Goal: Task Accomplishment & Management: Complete application form

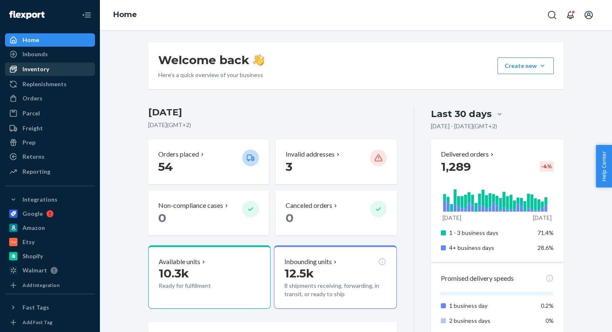
click at [45, 65] on div "Inventory" at bounding box center [35, 69] width 27 height 8
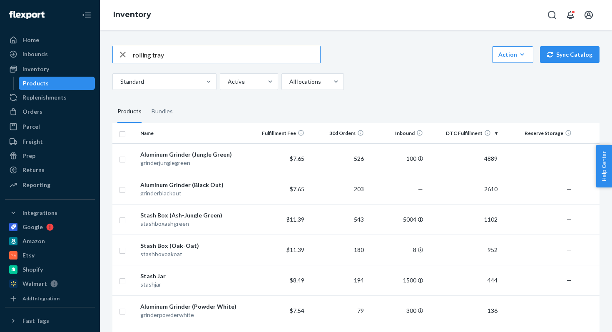
type input "rolling tray"
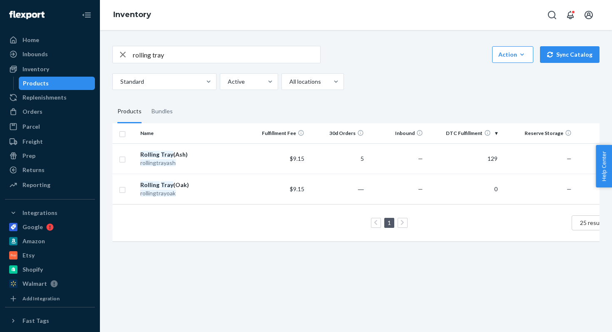
click at [542, 16] on div "Inventory" at bounding box center [356, 15] width 512 height 30
click at [545, 16] on button "Open Search Box" at bounding box center [551, 15] width 17 height 17
click at [523, 15] on input "Search Input" at bounding box center [490, 15] width 102 height 8
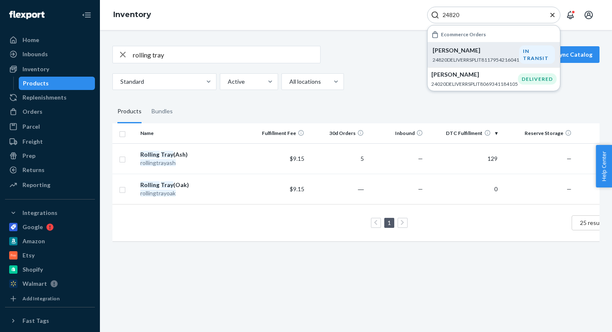
type input "24820"
click at [471, 49] on p "[PERSON_NAME]" at bounding box center [475, 50] width 87 height 8
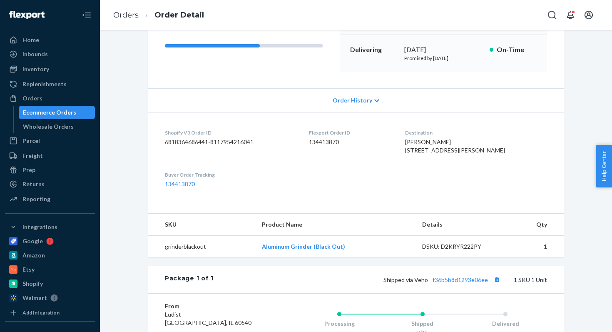
scroll to position [140, 0]
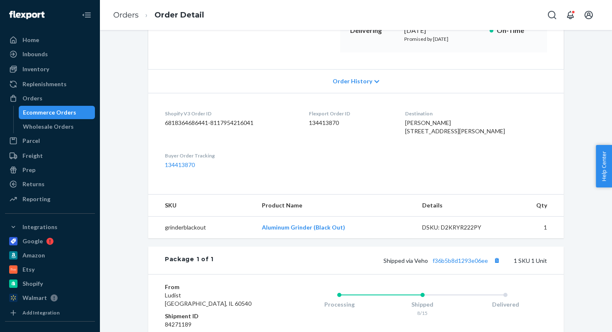
click at [429, 129] on span "[PERSON_NAME] [STREET_ADDRESS][PERSON_NAME]" at bounding box center [455, 126] width 100 height 15
click at [433, 126] on div "[PERSON_NAME] [STREET_ADDRESS][PERSON_NAME]" at bounding box center [476, 127] width 142 height 17
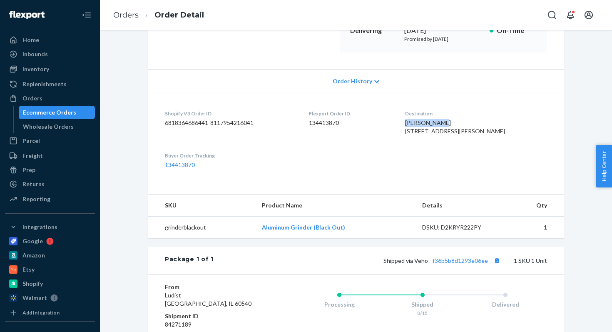
click at [433, 126] on div "[PERSON_NAME] [STREET_ADDRESS][PERSON_NAME]" at bounding box center [476, 127] width 142 height 17
click at [437, 126] on span "[PERSON_NAME] [STREET_ADDRESS][PERSON_NAME]" at bounding box center [455, 126] width 100 height 15
click at [434, 126] on span "[PERSON_NAME] [STREET_ADDRESS][PERSON_NAME]" at bounding box center [455, 126] width 100 height 15
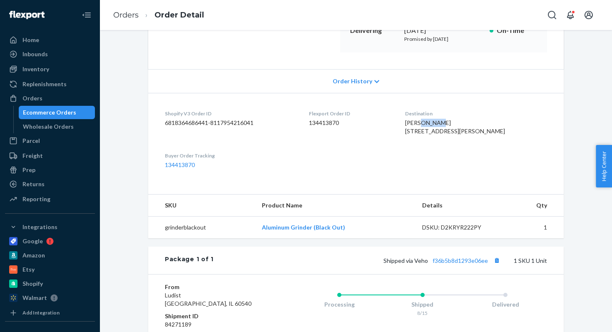
click at [434, 126] on span "[PERSON_NAME] [STREET_ADDRESS][PERSON_NAME]" at bounding box center [455, 126] width 100 height 15
click at [431, 126] on span "[PERSON_NAME] [STREET_ADDRESS][PERSON_NAME]" at bounding box center [455, 126] width 100 height 15
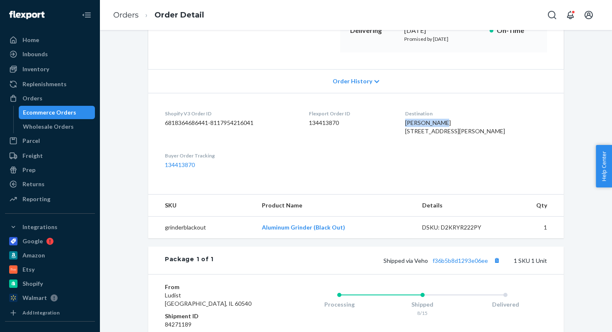
click at [431, 126] on span "[PERSON_NAME] [STREET_ADDRESS][PERSON_NAME]" at bounding box center [455, 126] width 100 height 15
click at [422, 126] on div "[PERSON_NAME] [STREET_ADDRESS][PERSON_NAME]" at bounding box center [476, 127] width 142 height 17
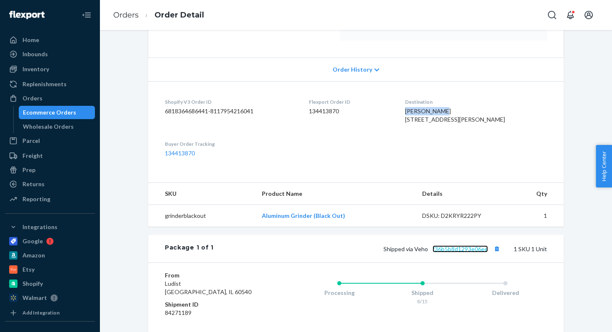
click at [448, 252] on link "f36b5b8d1293e06ee" at bounding box center [459, 248] width 55 height 7
click at [548, 14] on icon "Open Search Box" at bounding box center [552, 15] width 8 height 8
click at [503, 13] on input "Search Input" at bounding box center [490, 15] width 102 height 8
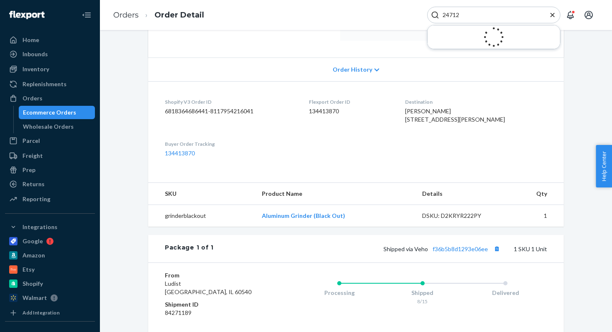
type input "24712"
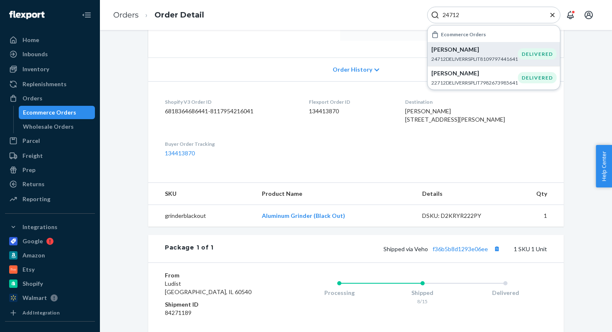
click at [455, 56] on p "24712DELIVERRSPLIT8109797441641" at bounding box center [474, 58] width 87 height 7
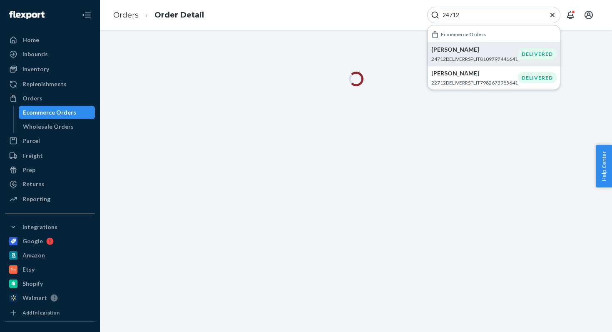
click at [552, 14] on icon "Close Search" at bounding box center [552, 15] width 8 height 8
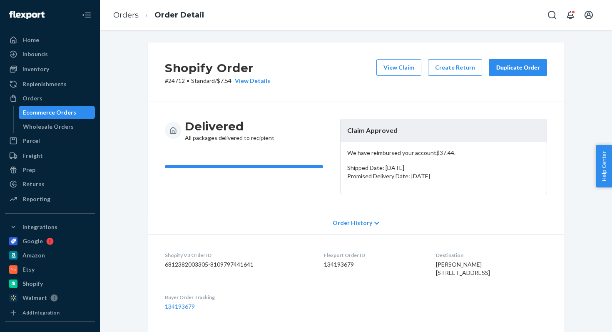
click at [44, 115] on div "Ecommerce Orders" at bounding box center [49, 112] width 53 height 8
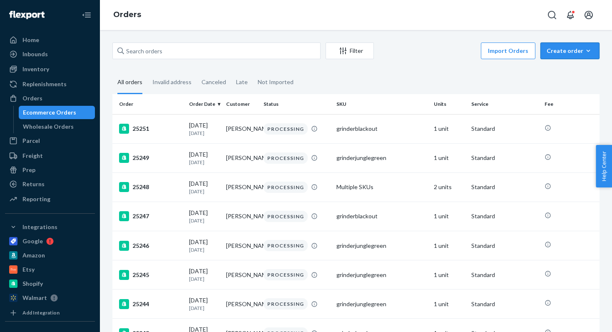
click at [562, 49] on div "Create order" at bounding box center [569, 51] width 47 height 8
click at [564, 72] on span "Ecommerce order" at bounding box center [575, 71] width 52 height 6
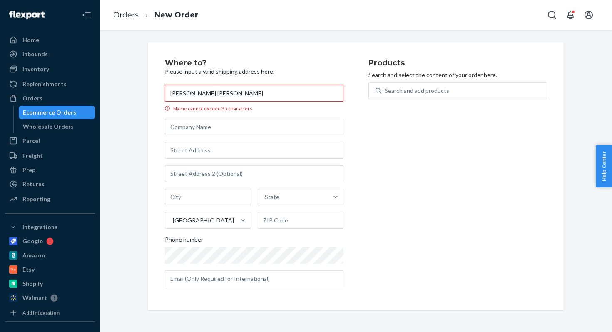
paste input "text"
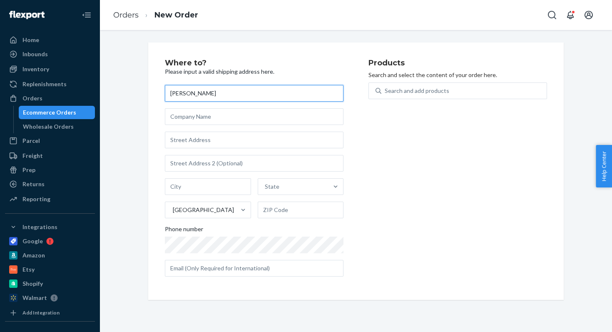
type input "[PERSON_NAME]"
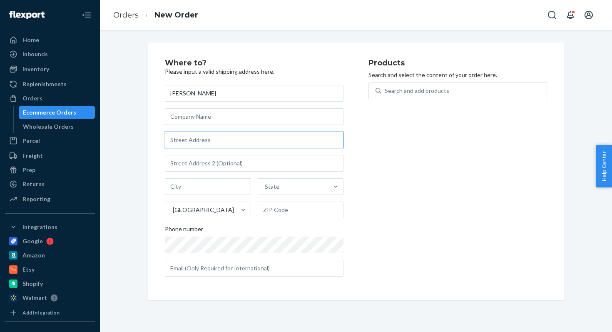
click at [201, 135] on input "text" at bounding box center [254, 139] width 178 height 17
paste input "[STREET_ADDRESS][PERSON_NAME]"
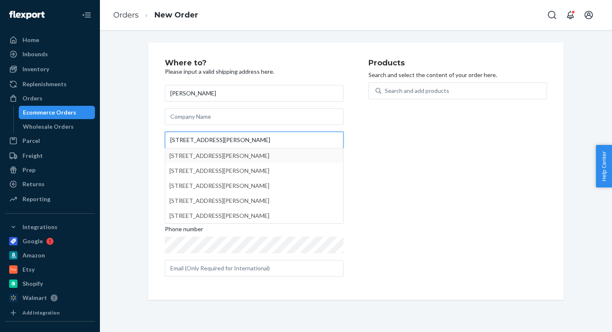
type input "[STREET_ADDRESS][PERSON_NAME]"
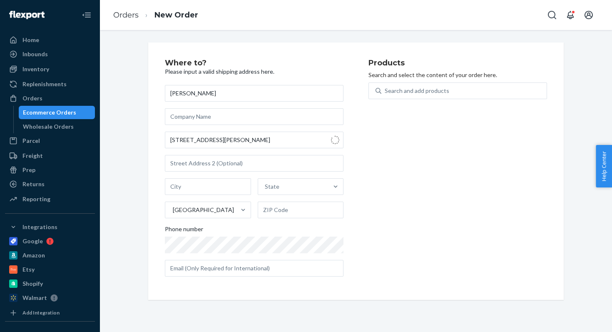
type input "Austin"
type input "78745"
type input "[STREET_ADDRESS][PERSON_NAME]"
click at [213, 159] on input "text" at bounding box center [254, 163] width 178 height 17
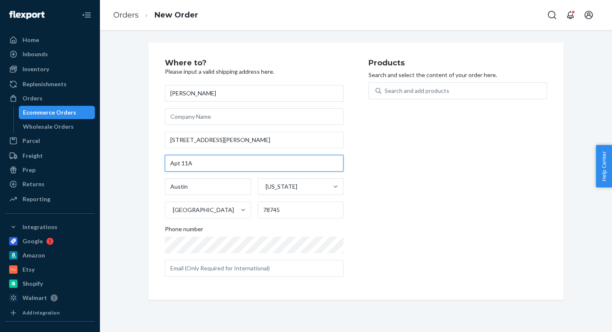
type input "Apt 11A"
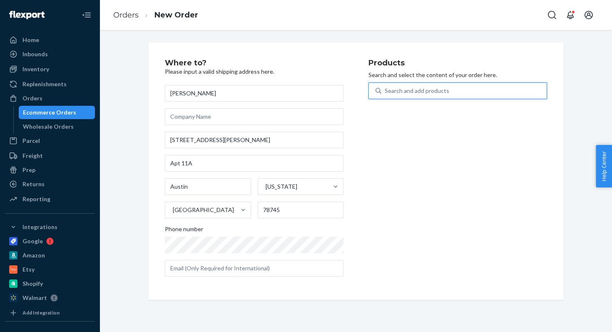
click at [438, 95] on div "Search and add products" at bounding box center [463, 90] width 165 height 15
click at [385, 95] on input "0 results available. Use Up and Down to choose options, press Enter to select t…" at bounding box center [384, 91] width 1 height 8
type input "stashb"
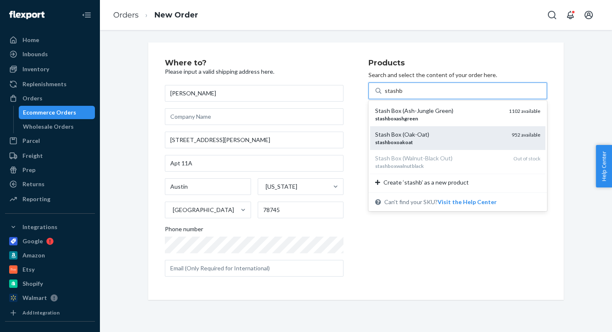
click at [438, 139] on div "stashboxoakoat" at bounding box center [440, 142] width 130 height 7
click at [402, 95] on input "stashb" at bounding box center [392, 91] width 17 height 8
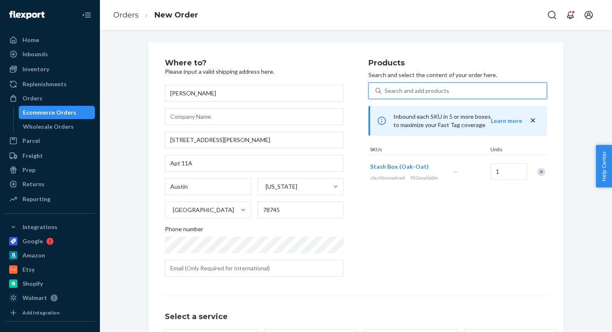
click at [450, 87] on div "Search and add products" at bounding box center [463, 90] width 165 height 15
click at [385, 87] on input "0 results available. Select is focused ,type to refine list, press Down to open…" at bounding box center [384, 91] width 1 height 8
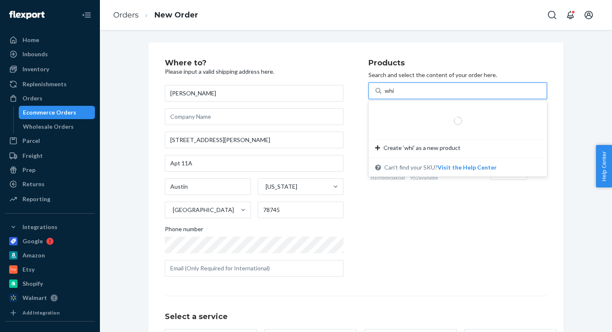
type input "whit"
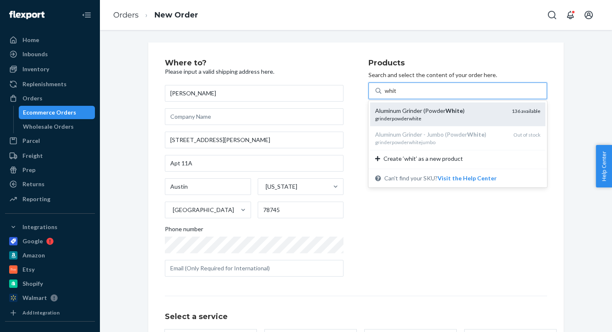
click at [449, 108] on em "White" at bounding box center [453, 110] width 17 height 7
click at [396, 95] on input "whit" at bounding box center [390, 91] width 12 height 8
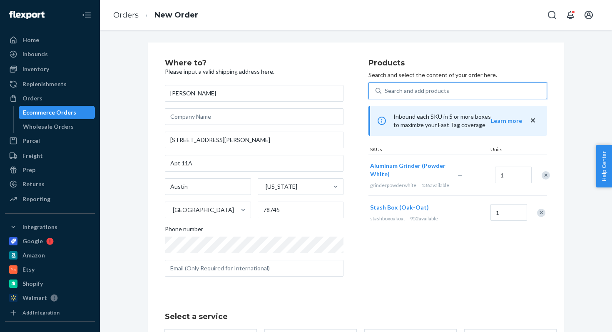
scroll to position [89, 0]
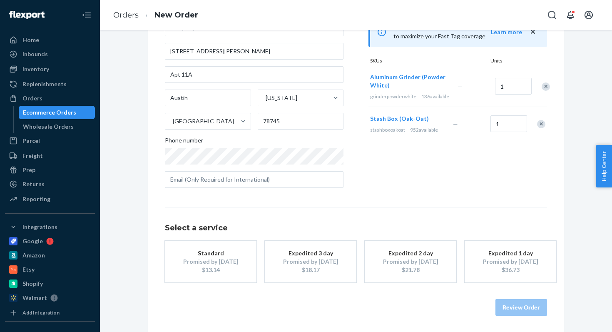
click at [246, 263] on button "Standard Promised by [DATE] $13.14" at bounding box center [211, 261] width 92 height 42
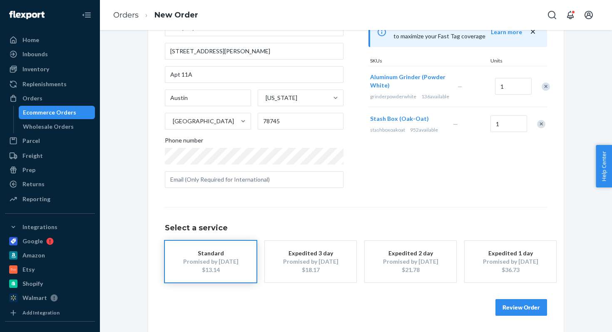
click at [330, 261] on div "Promised by [DATE]" at bounding box center [310, 261] width 67 height 8
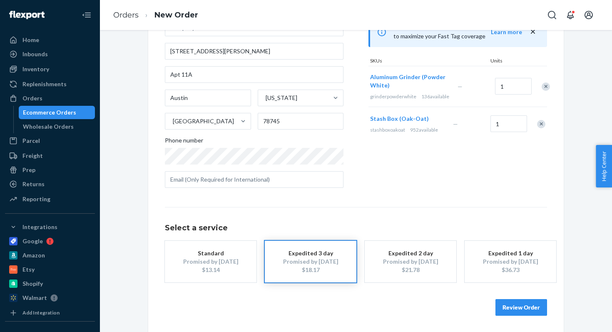
click at [532, 308] on button "Review Order" at bounding box center [521, 307] width 52 height 17
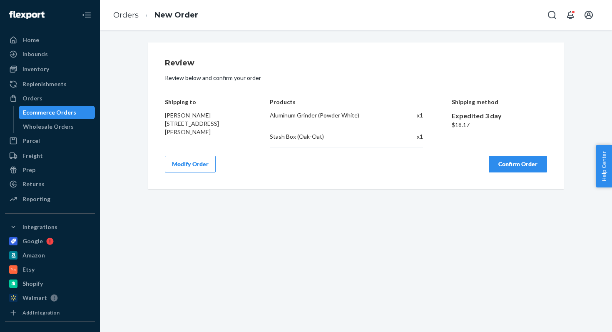
click at [516, 170] on button "Confirm Order" at bounding box center [517, 164] width 58 height 17
